Goal: Find specific page/section: Find specific page/section

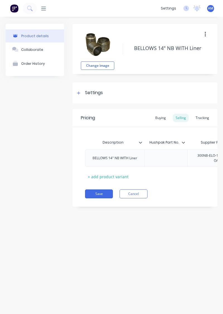
click at [37, 9] on div at bounding box center [41, 8] width 9 height 5
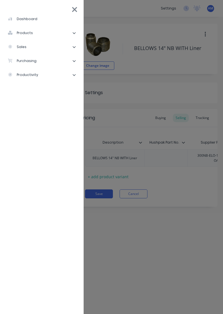
click at [18, 33] on div "products" at bounding box center [20, 32] width 25 height 5
click at [29, 49] on div "Product Catalogue" at bounding box center [34, 46] width 44 height 5
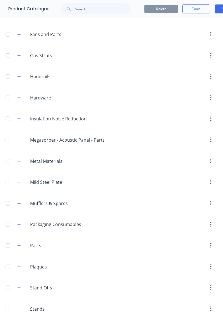
scroll to position [333, 0]
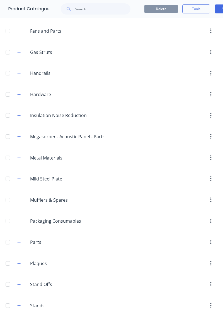
click at [27, 92] on div "Hardware Hardware" at bounding box center [62, 94] width 75 height 7
click at [21, 92] on button "button" at bounding box center [19, 94] width 7 height 7
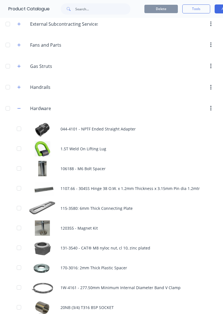
scroll to position [319, 0]
click at [26, 106] on div "Hardware Hardware" at bounding box center [62, 108] width 75 height 7
click at [21, 108] on span at bounding box center [19, 108] width 7 height 7
click at [18, 108] on button "button" at bounding box center [19, 108] width 7 height 7
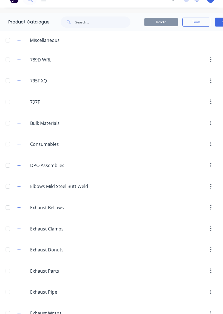
scroll to position [0, 0]
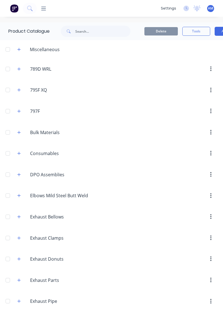
click at [21, 51] on button "button" at bounding box center [19, 49] width 7 height 7
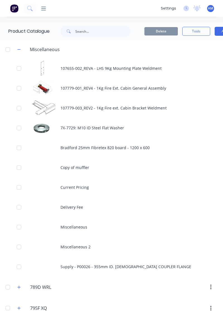
click at [19, 49] on icon "button" at bounding box center [19, 49] width 3 height 0
